Goal: Task Accomplishment & Management: Manage account settings

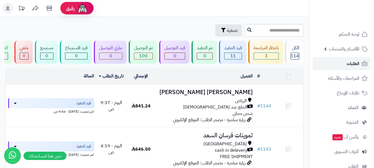
click at [346, 65] on link "الطلبات" at bounding box center [342, 63] width 58 height 13
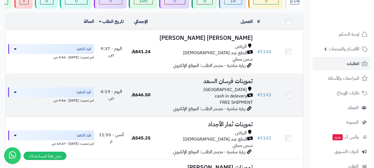
scroll to position [55, 0]
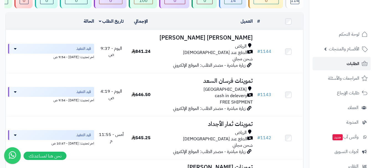
click at [348, 66] on span "الطلبات" at bounding box center [353, 64] width 13 height 8
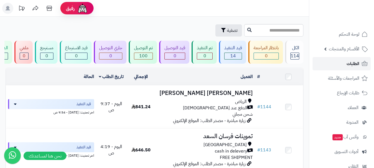
click at [344, 63] on link "الطلبات" at bounding box center [342, 63] width 58 height 13
click at [351, 62] on span "الطلبات" at bounding box center [353, 64] width 13 height 8
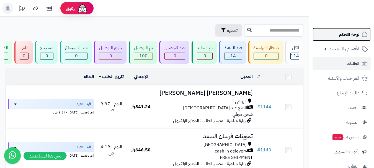
click at [343, 38] on span "لوحة التحكم" at bounding box center [349, 34] width 20 height 8
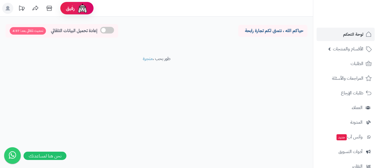
click at [110, 30] on span at bounding box center [107, 30] width 14 height 7
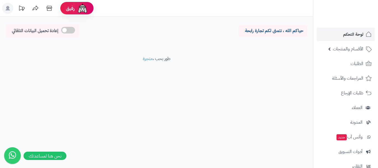
click at [66, 31] on span at bounding box center [68, 30] width 14 height 7
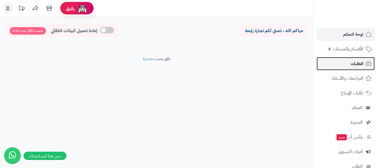
click at [339, 67] on link "الطلبات" at bounding box center [346, 63] width 58 height 13
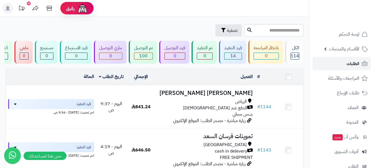
click at [344, 65] on link "الطلبات" at bounding box center [342, 63] width 58 height 13
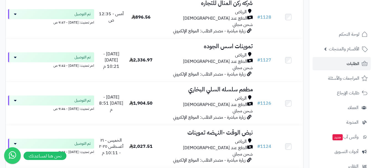
scroll to position [637, 0]
